Goal: Information Seeking & Learning: Learn about a topic

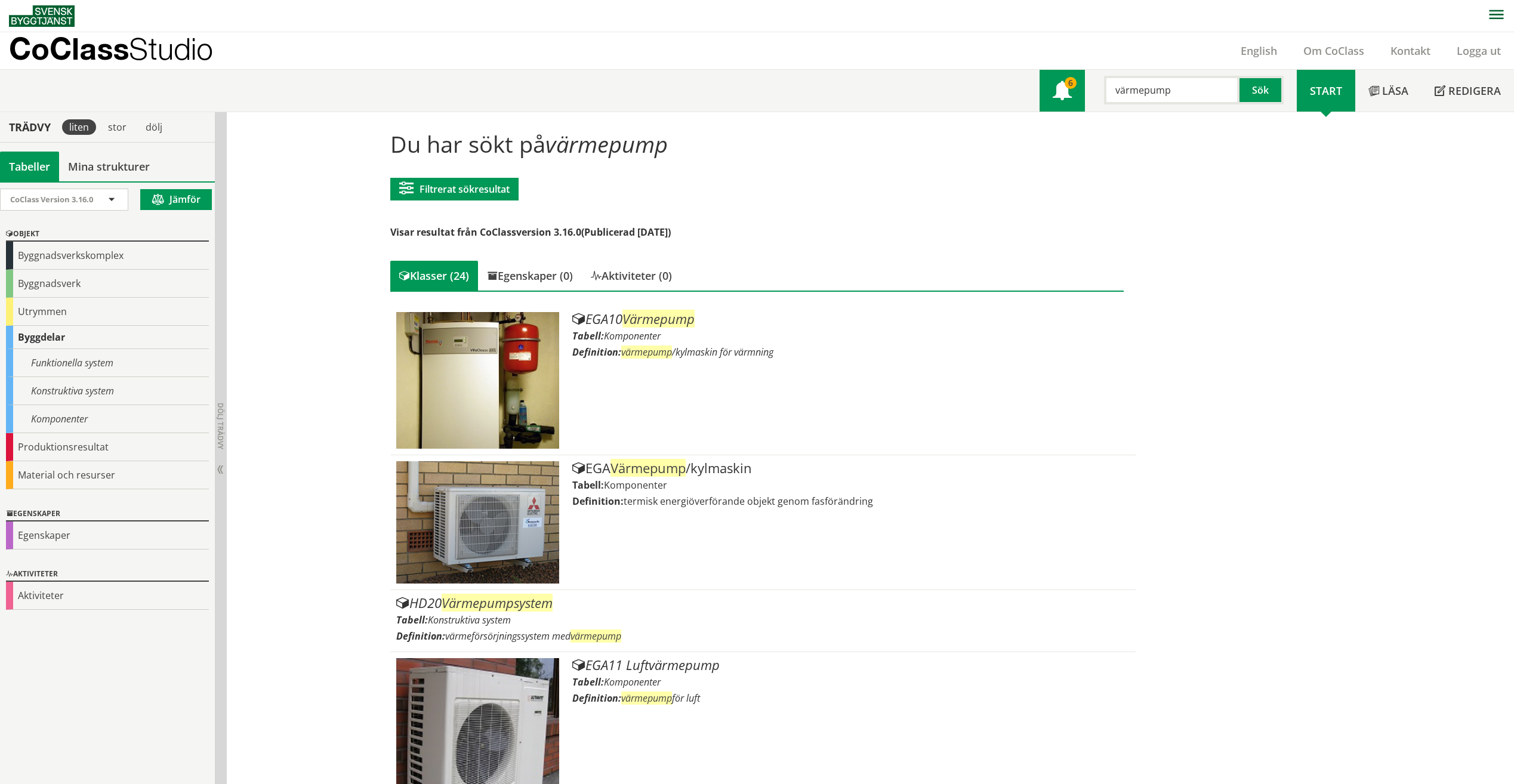
drag, startPoint x: 1173, startPoint y: 86, endPoint x: 1075, endPoint y: 87, distance: 98.0
click at [1075, 87] on div "Meny 6 värmepump Sök" at bounding box center [1168, 91] width 257 height 42
type input "träd"
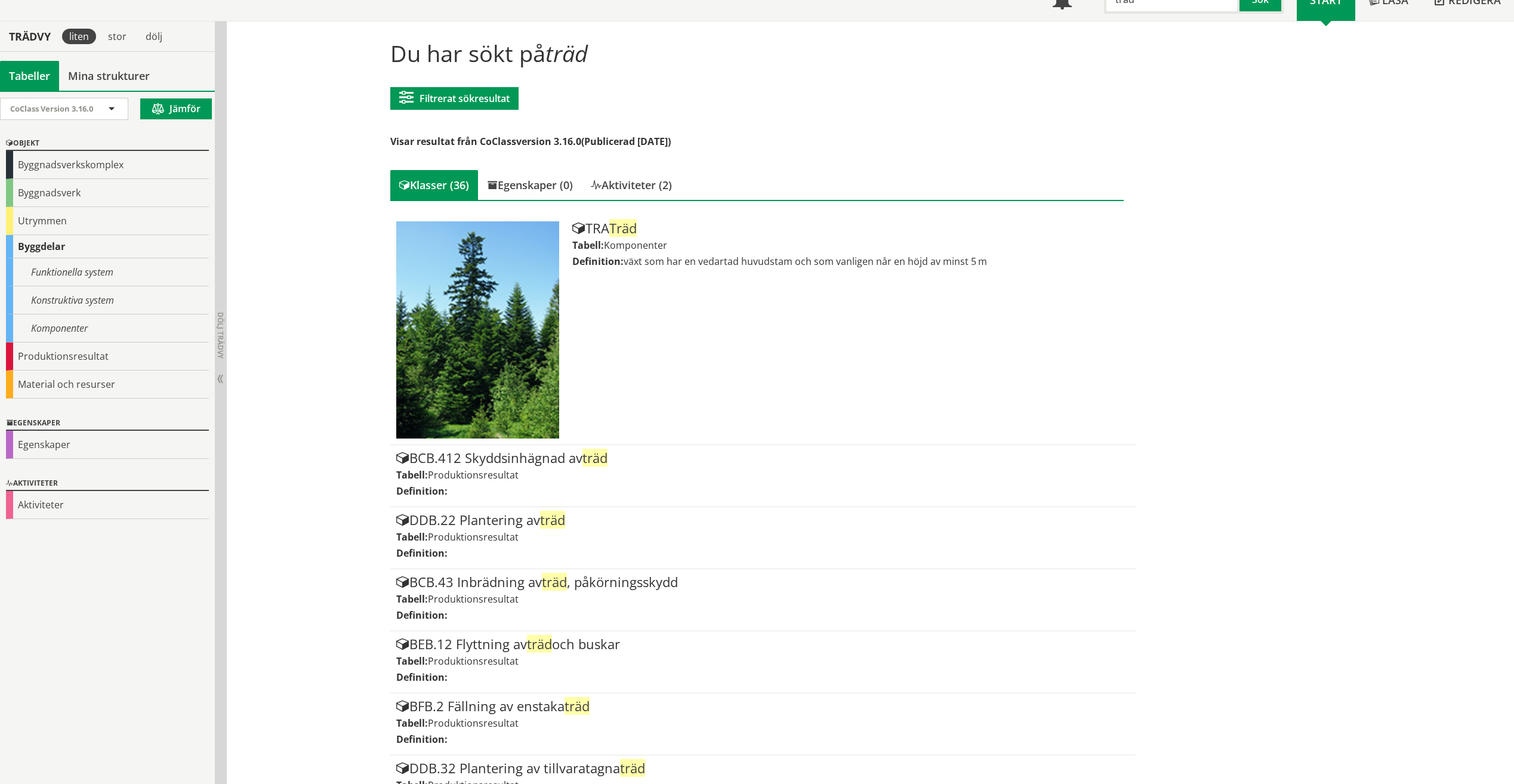
scroll to position [59, 0]
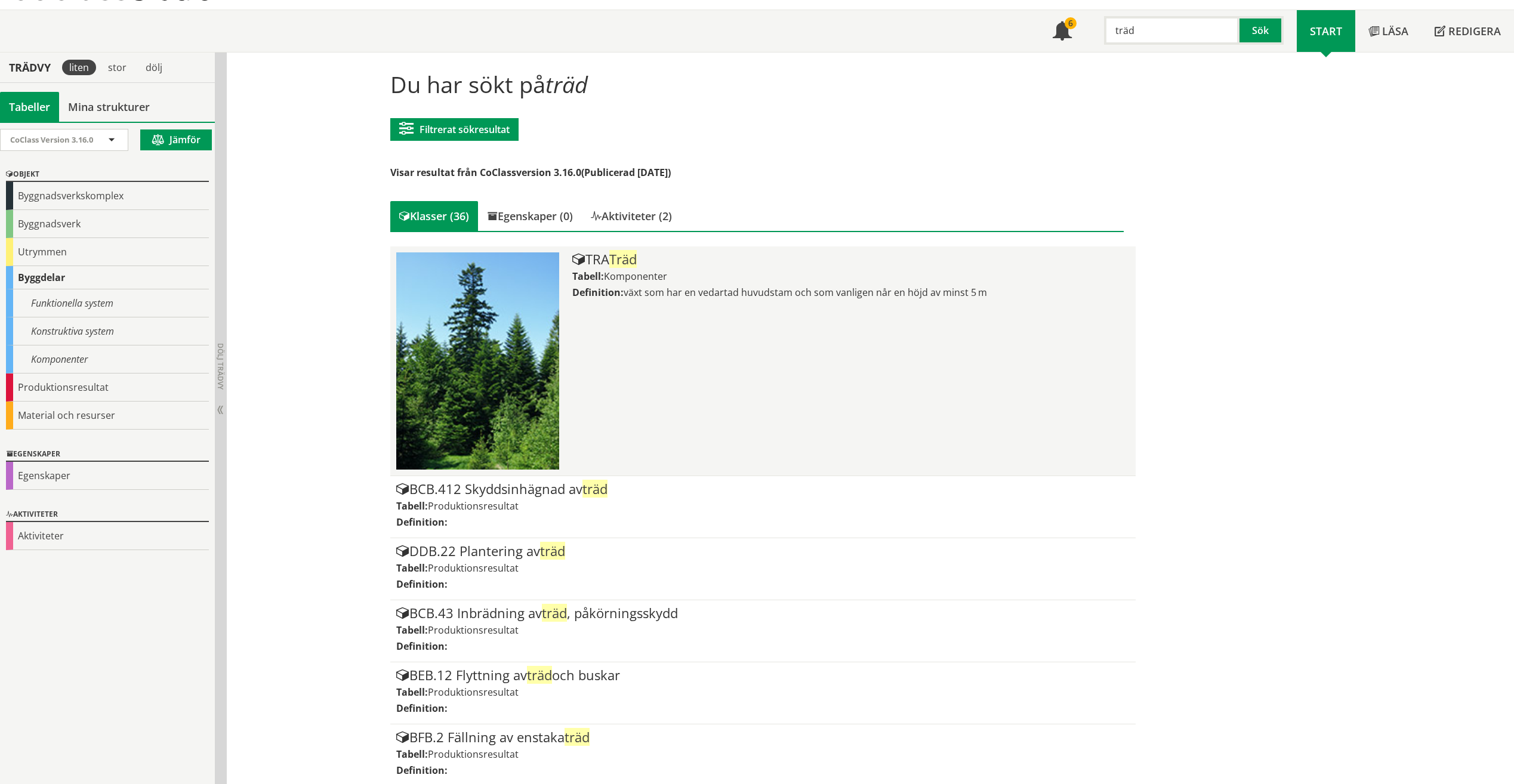
click at [737, 279] on div "Tabell: Komponenter" at bounding box center [850, 276] width 557 height 13
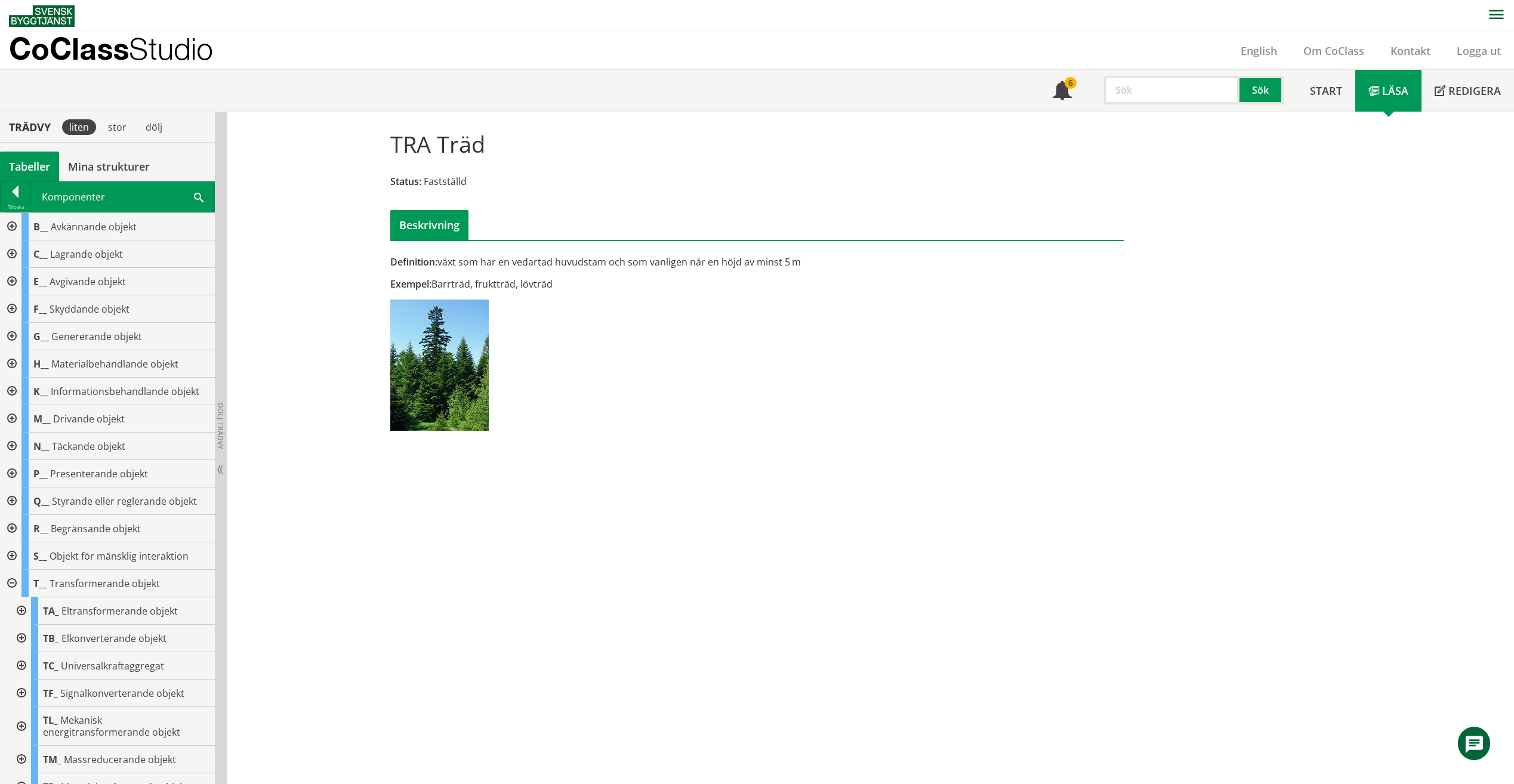
drag, startPoint x: 592, startPoint y: 290, endPoint x: 453, endPoint y: 265, distance: 141.2
click at [453, 265] on div "Definition: växt som har en vedartad huvudstam och som vanligen når en höjd av …" at bounding box center [632, 347] width 501 height 184
drag, startPoint x: 450, startPoint y: 253, endPoint x: 673, endPoint y: 260, distance: 223.1
click at [673, 260] on div "Definition: växt som har en vedartad huvudstam och som vanligen når en höjd av …" at bounding box center [757, 280] width 752 height 318
click at [11, 526] on div at bounding box center [11, 528] width 21 height 28
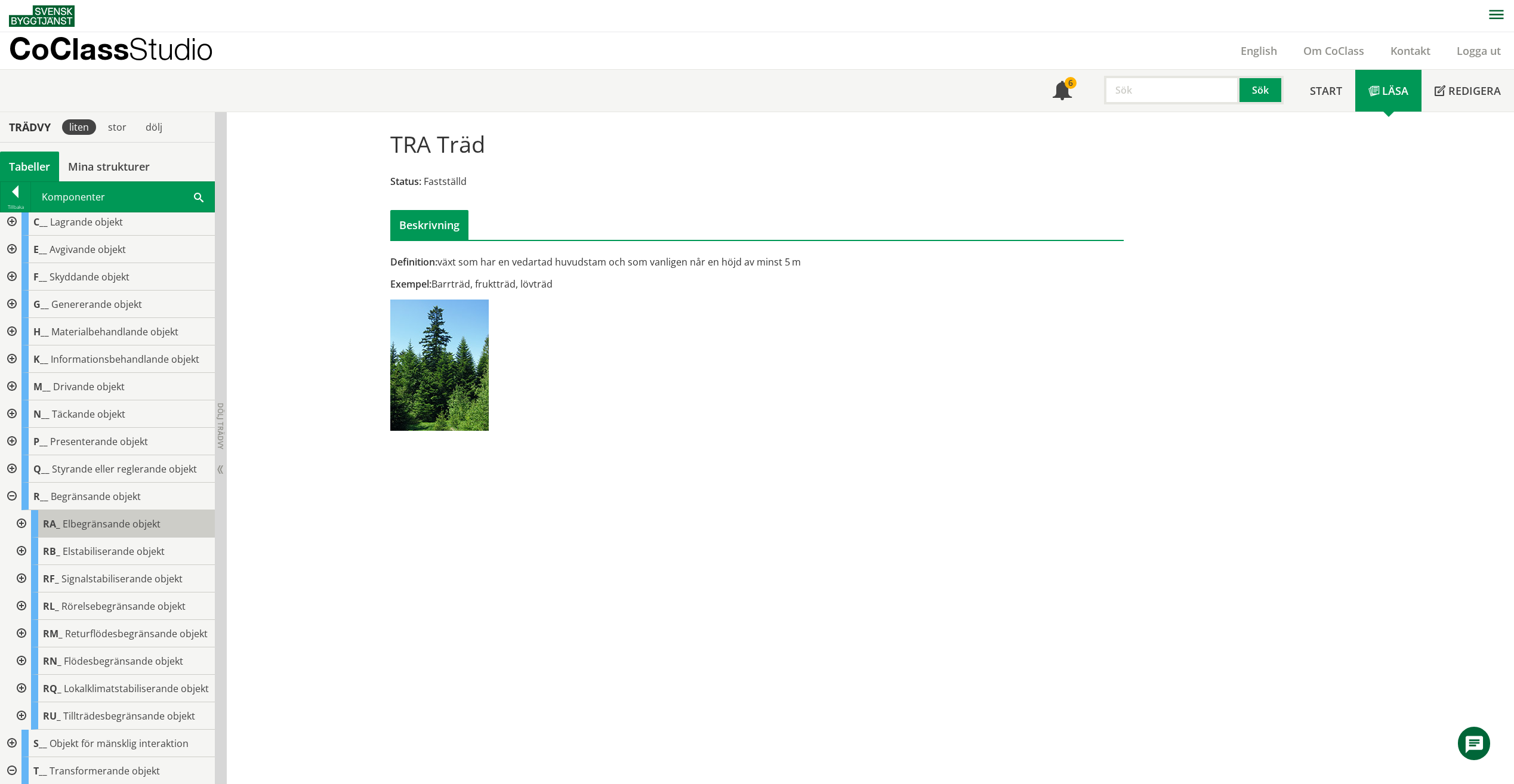
scroll to position [59, 0]
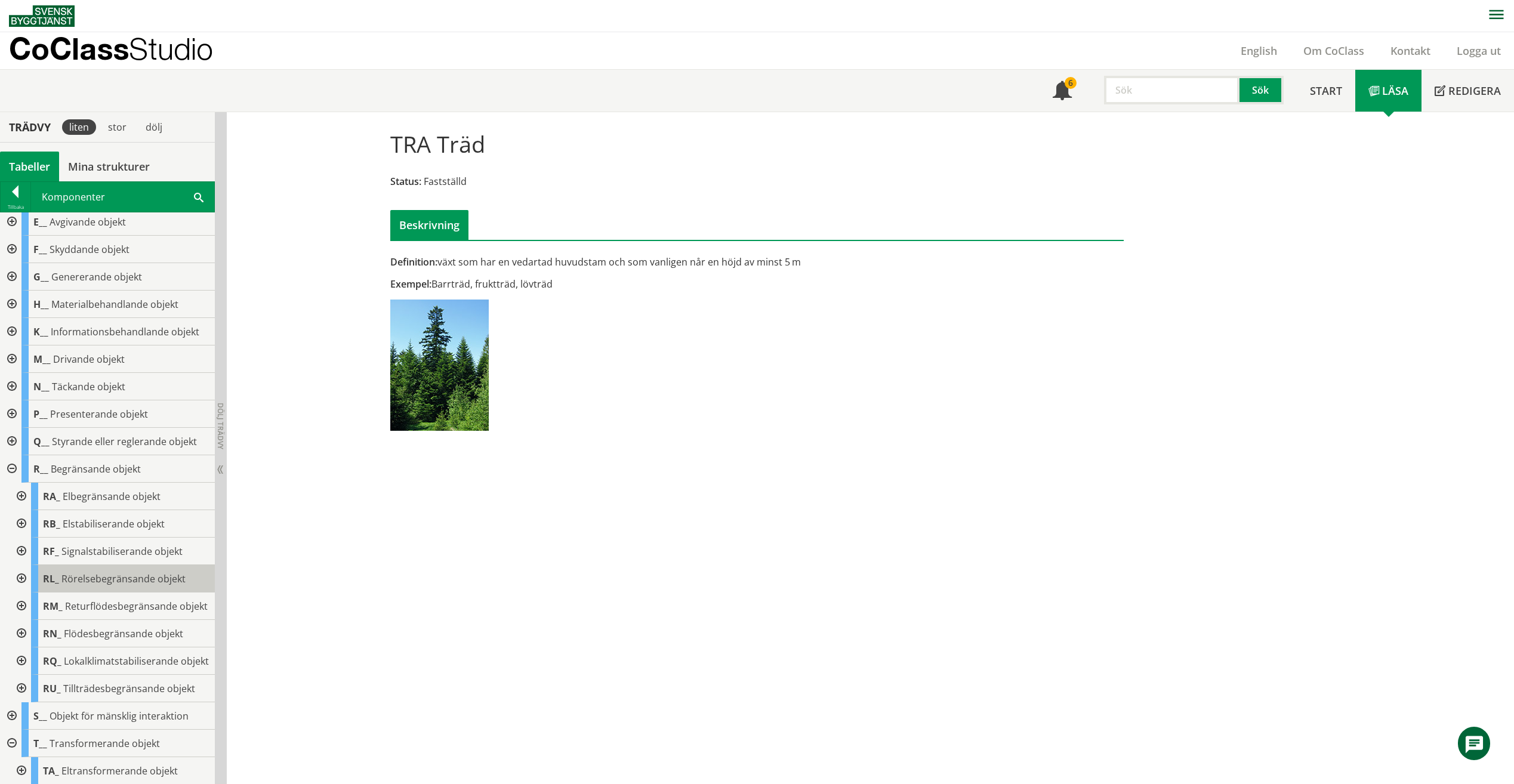
click at [175, 570] on div "RL_ Rörelsebegränsande objekt" at bounding box center [123, 578] width 184 height 28
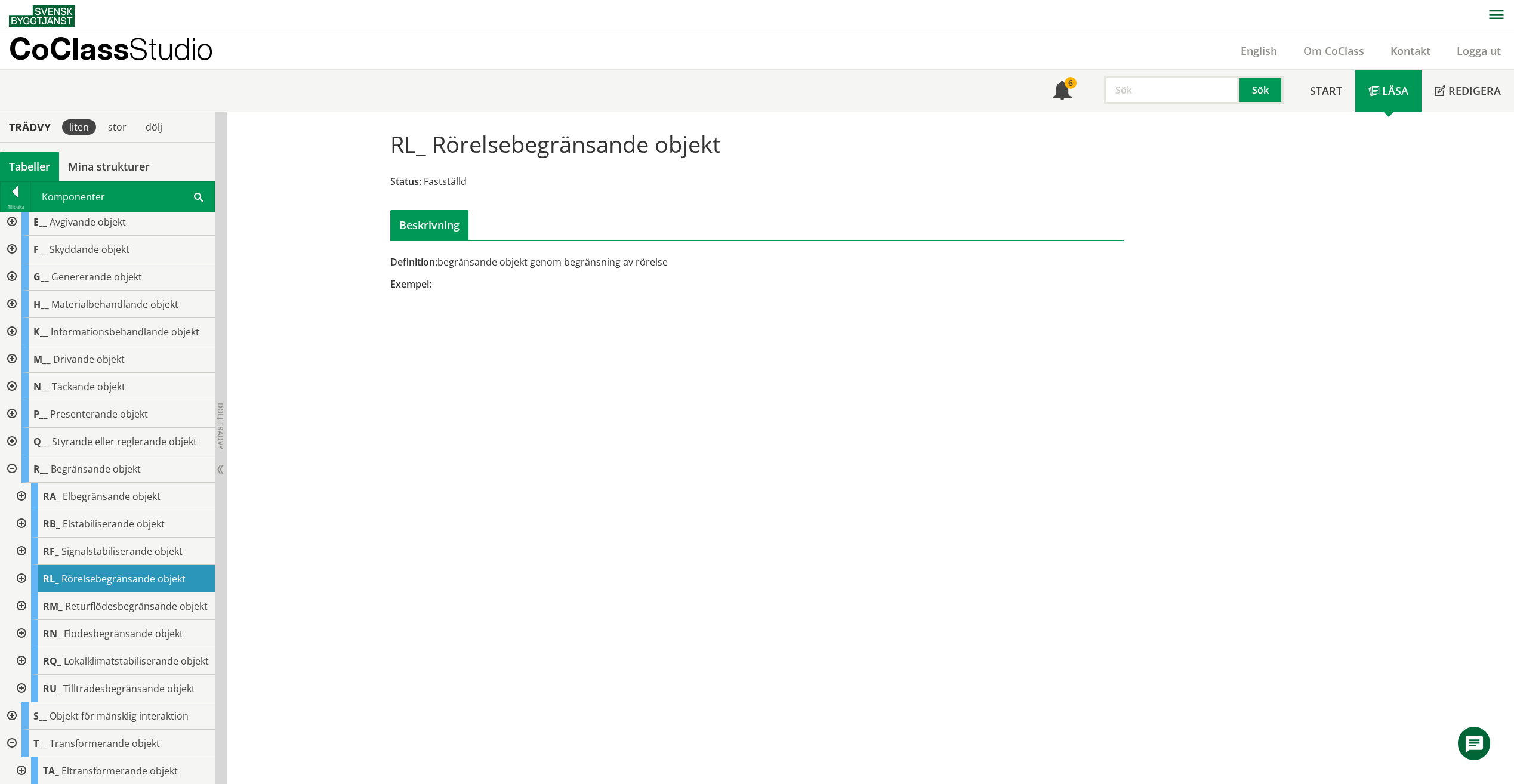
click at [20, 582] on div at bounding box center [20, 578] width 21 height 28
click at [151, 687] on div "RLD Farthinder" at bounding box center [128, 688] width 175 height 28
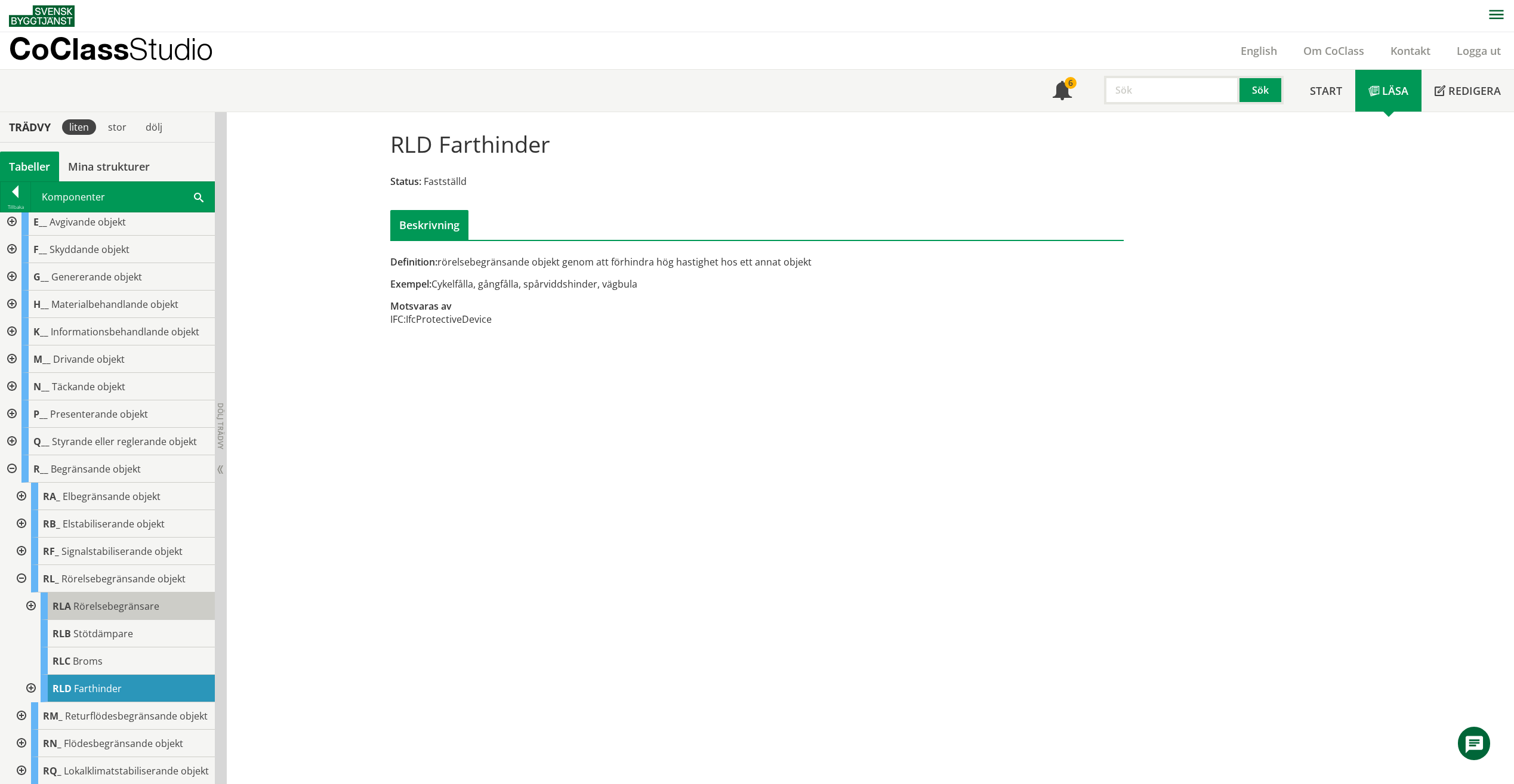
click at [157, 607] on div "RLA Rörelsebegränsare" at bounding box center [128, 606] width 175 height 28
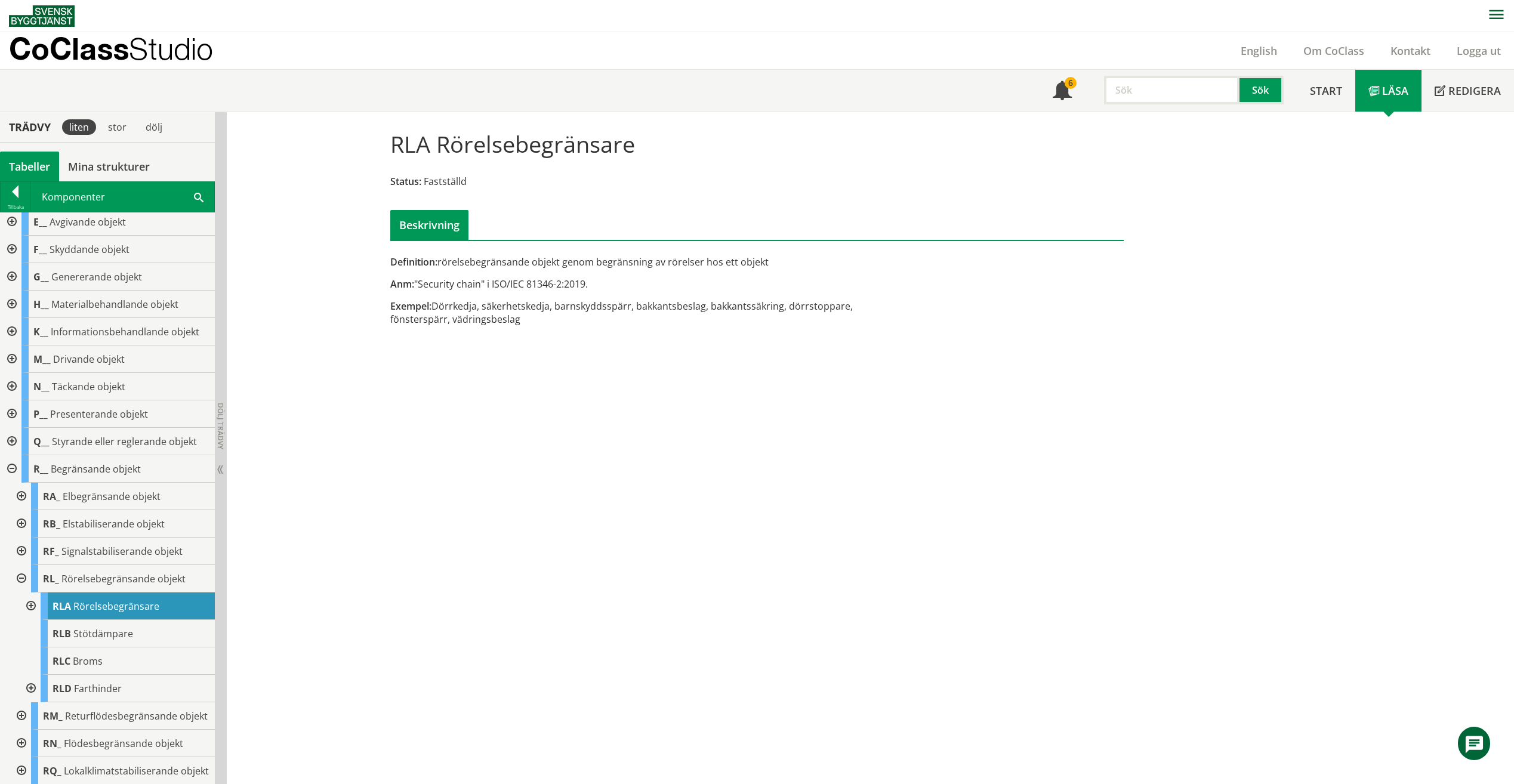
click at [37, 606] on div at bounding box center [30, 606] width 21 height 28
click at [106, 631] on span "Rörelselängdbegränsare" at bounding box center [142, 634] width 101 height 13
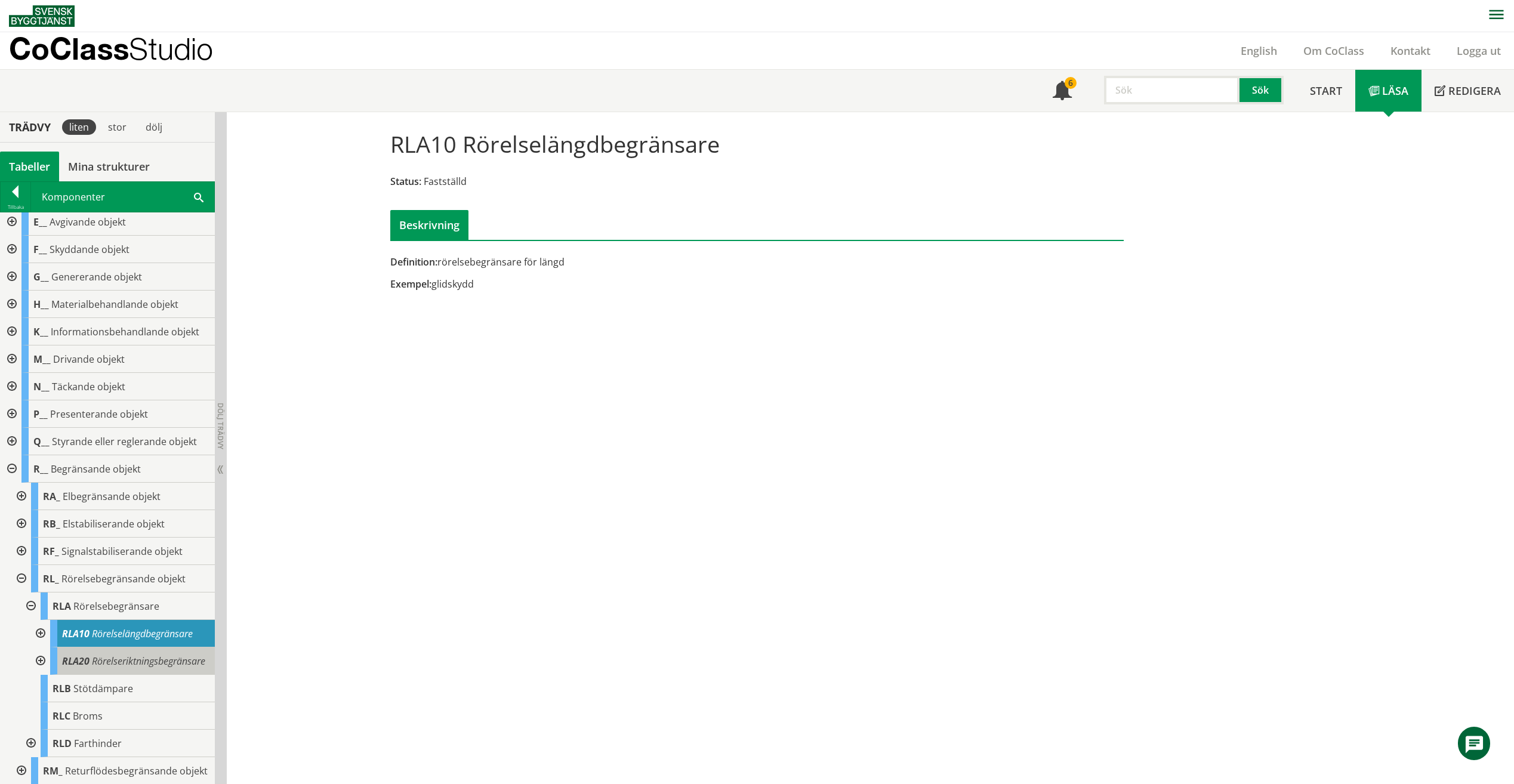
click at [168, 667] on span "Rörelseriktningsbegränsare" at bounding box center [149, 661] width 113 height 13
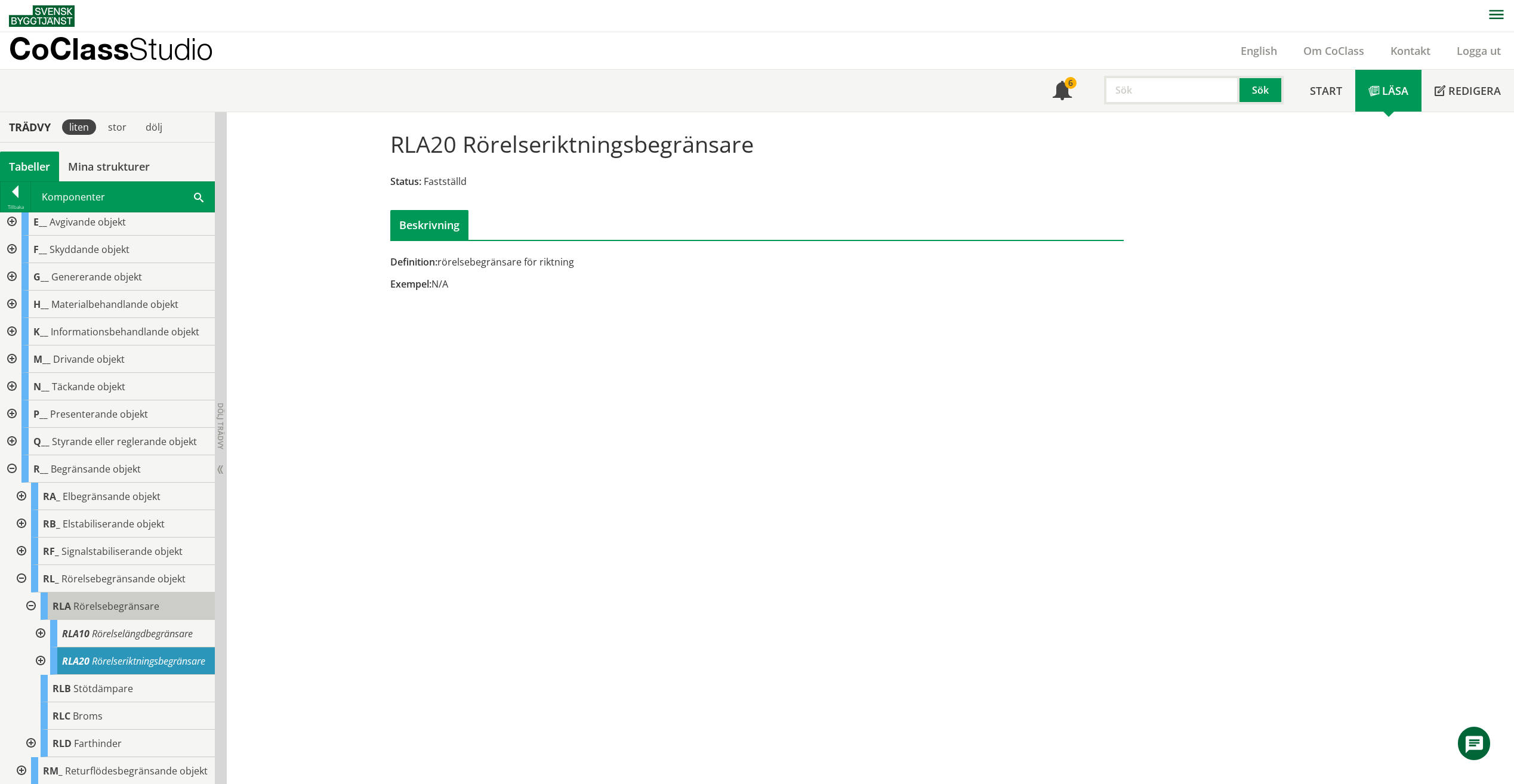
click at [109, 600] on span "Rörelsebegränsare" at bounding box center [117, 606] width 86 height 13
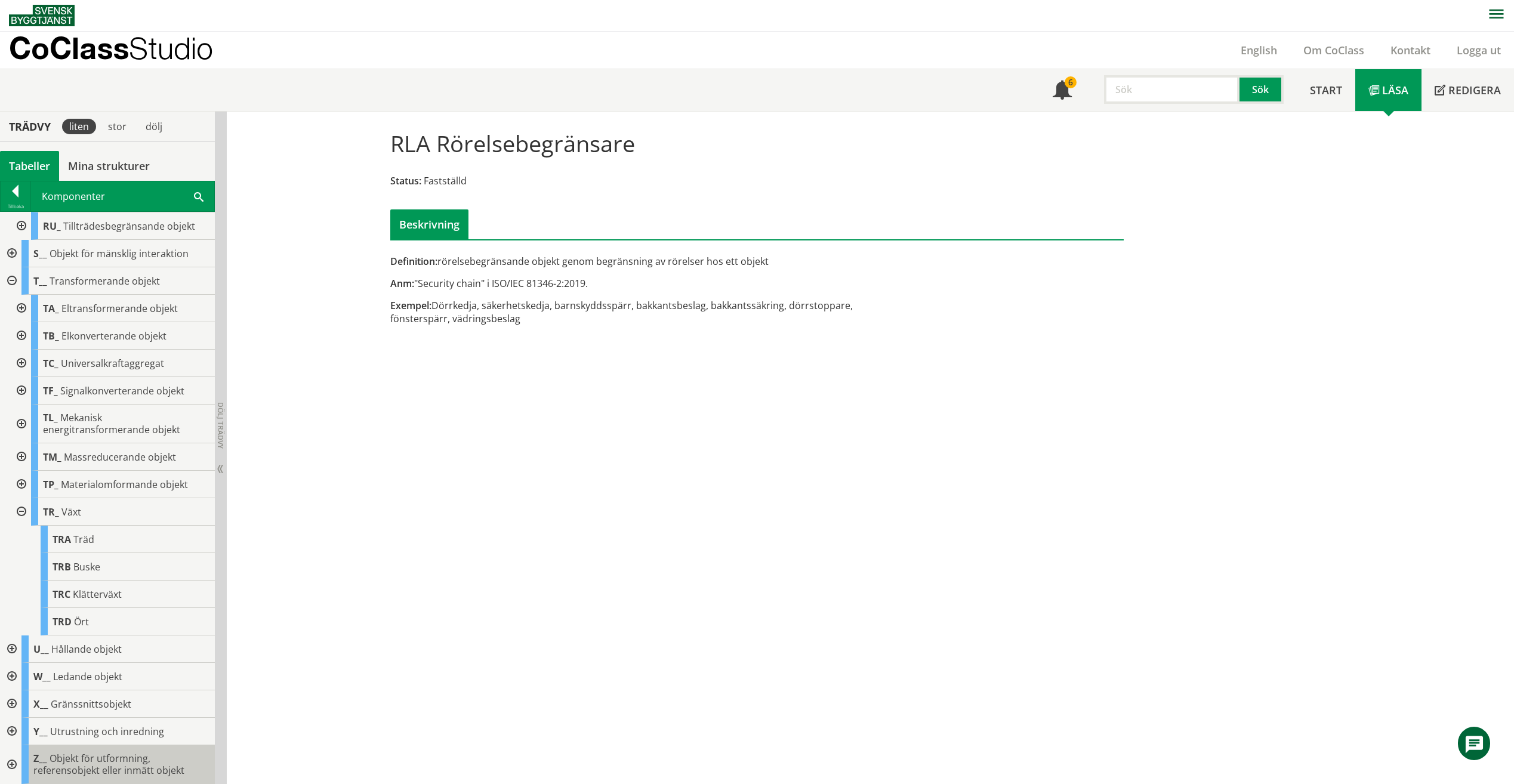
scroll to position [242, 0]
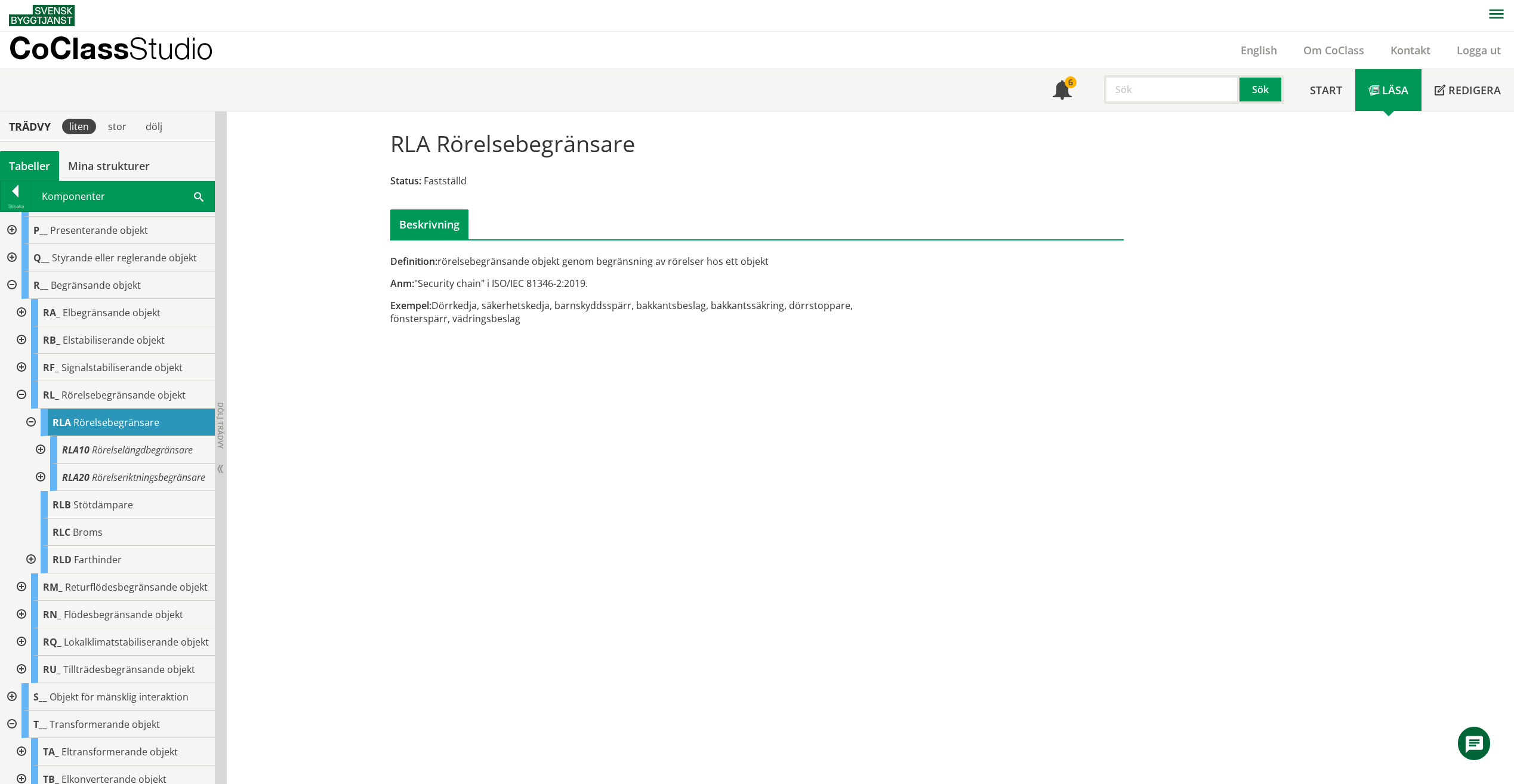
click at [31, 563] on div at bounding box center [30, 559] width 21 height 28
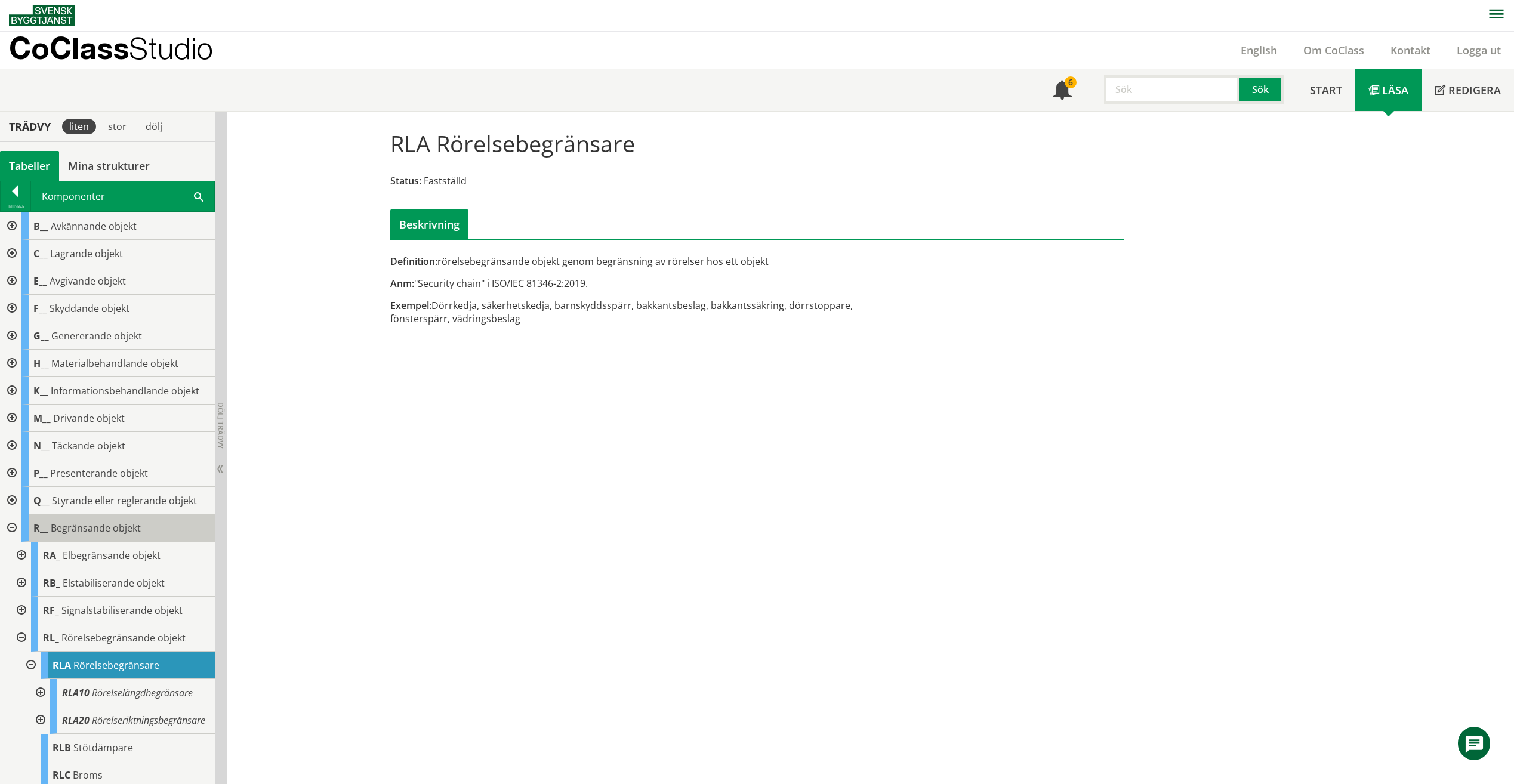
scroll to position [0, 0]
